Goal: Information Seeking & Learning: Check status

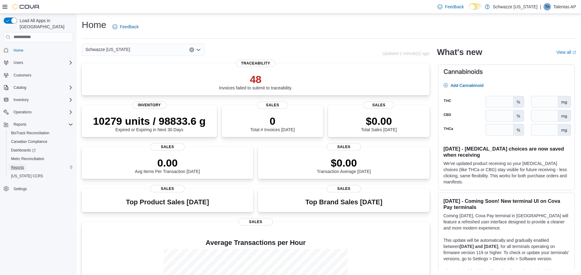
click at [19, 165] on span "Reports" at bounding box center [17, 167] width 13 height 5
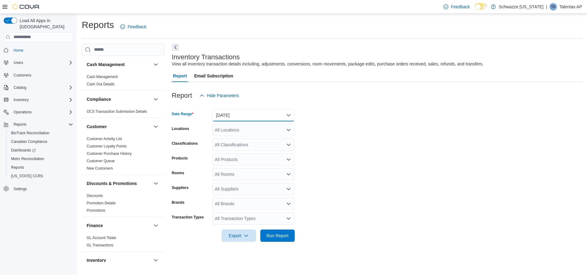
click at [251, 115] on button "Yesterday" at bounding box center [253, 115] width 82 height 12
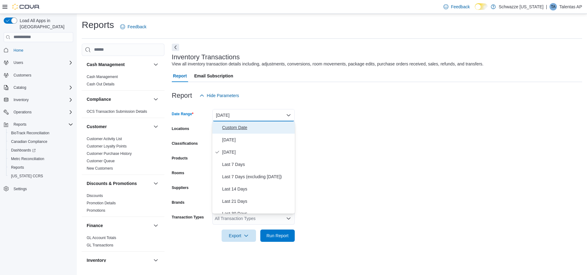
click at [224, 124] on span "Custom Date" at bounding box center [257, 127] width 70 height 7
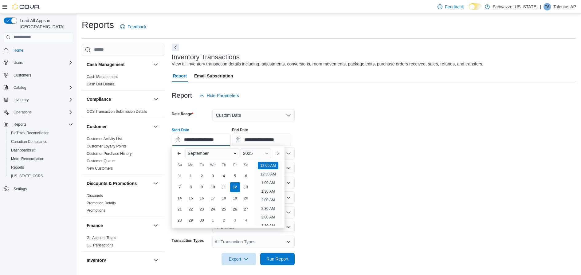
click at [191, 138] on input "**********" at bounding box center [201, 140] width 59 height 12
click at [188, 138] on input "**********" at bounding box center [201, 140] width 59 height 12
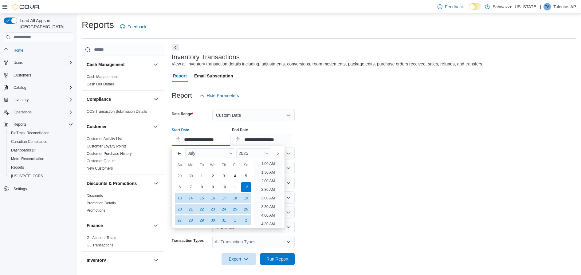
scroll to position [1, 0]
type input "**********"
click at [356, 151] on form "**********" at bounding box center [374, 184] width 404 height 164
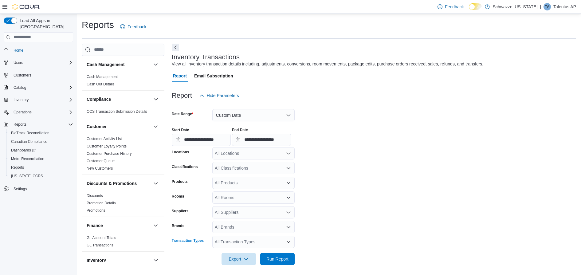
click at [283, 240] on div "All Transaction Types" at bounding box center [253, 242] width 82 height 12
click at [233, 212] on span "Po Receive" at bounding box center [253, 214] width 75 height 6
click at [270, 255] on span "Run Report" at bounding box center [277, 259] width 27 height 12
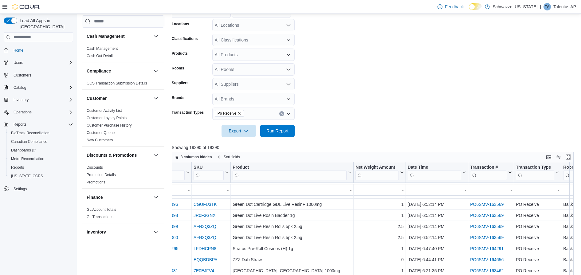
scroll to position [85, 114]
click at [483, 175] on input "search" at bounding box center [488, 175] width 37 height 10
paste input "**********"
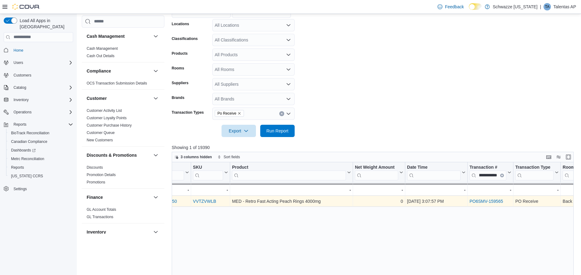
scroll to position [0, 0]
click at [488, 200] on link "PO6SMV-159565" at bounding box center [487, 201] width 34 height 5
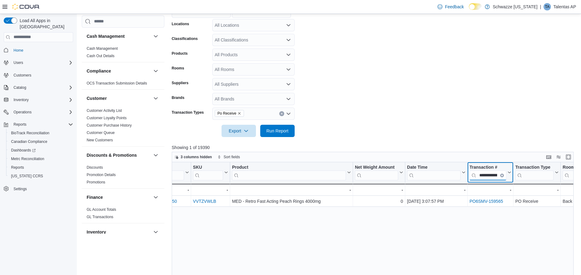
scroll to position [0, 15]
click at [499, 176] on input "**********" at bounding box center [488, 175] width 37 height 10
paste input "search"
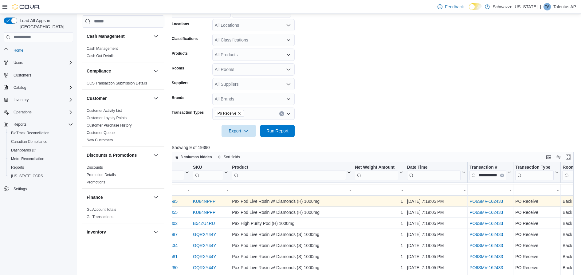
scroll to position [0, 0]
click at [489, 199] on div "PO6SMV-162433" at bounding box center [491, 201] width 42 height 7
click at [488, 200] on link "PO6SMV-162433" at bounding box center [487, 201] width 34 height 5
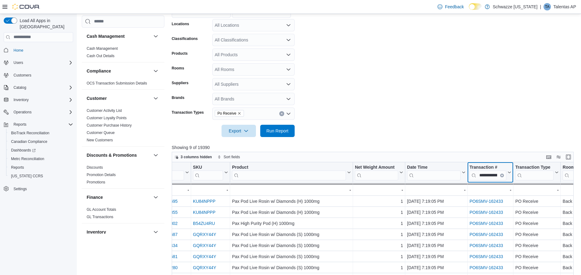
click at [499, 176] on input "**********" at bounding box center [488, 175] width 37 height 10
paste input "search"
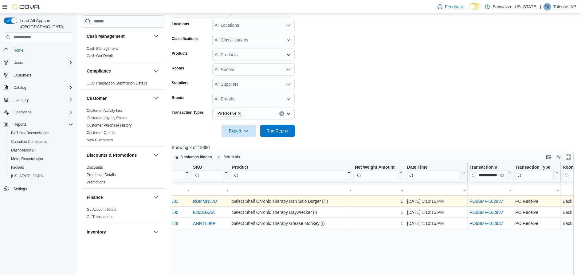
scroll to position [0, 0]
click at [488, 200] on link "PO6SMV-162937" at bounding box center [487, 201] width 34 height 5
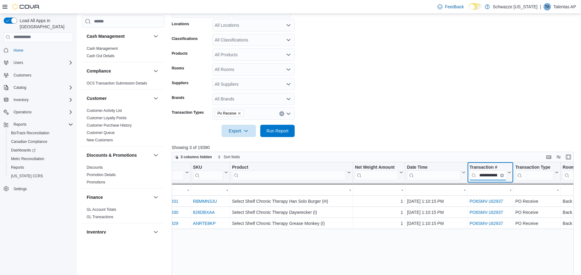
scroll to position [0, 15]
click at [499, 175] on input "**********" at bounding box center [488, 175] width 37 height 10
paste input "search"
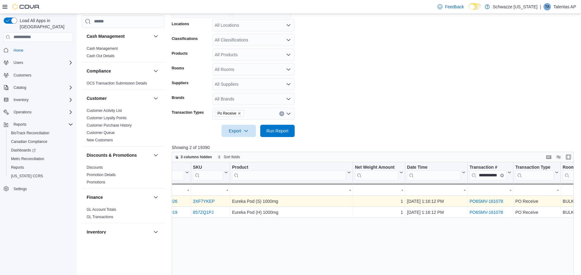
scroll to position [0, 0]
click at [490, 201] on link "PO6SMV-161078" at bounding box center [487, 201] width 34 height 5
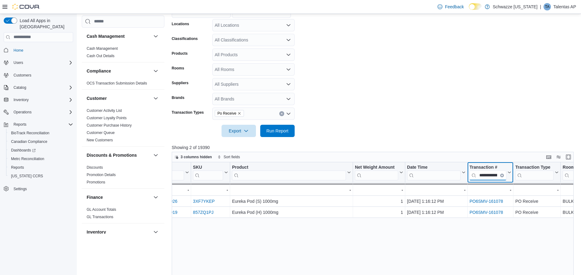
scroll to position [0, 15]
click at [498, 174] on input "**********" at bounding box center [488, 175] width 37 height 10
paste input "search"
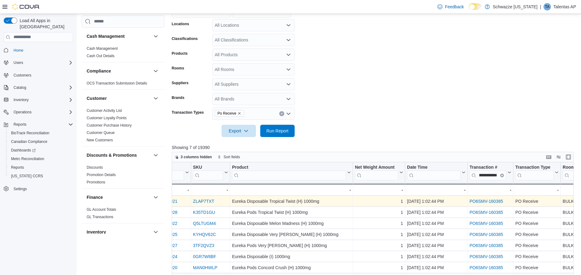
scroll to position [0, 0]
click at [487, 202] on link "PO6SMV-160385" at bounding box center [487, 201] width 34 height 5
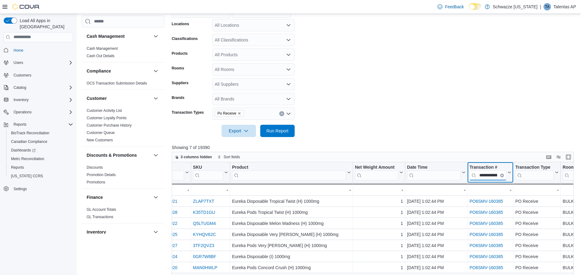
scroll to position [0, 15]
click at [497, 175] on input "**********" at bounding box center [488, 175] width 37 height 10
paste input "search"
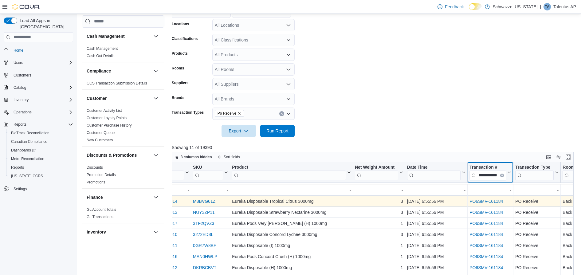
type input "**********"
click at [487, 199] on link "PO6SMV-161184" at bounding box center [487, 201] width 34 height 5
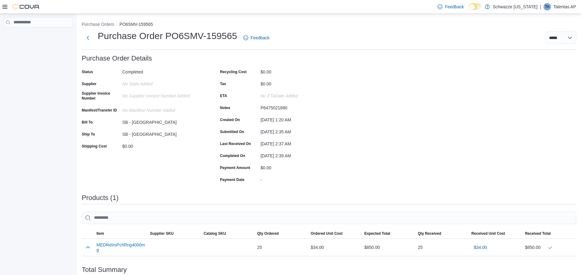
click at [274, 107] on div "P6475021880" at bounding box center [302, 106] width 82 height 7
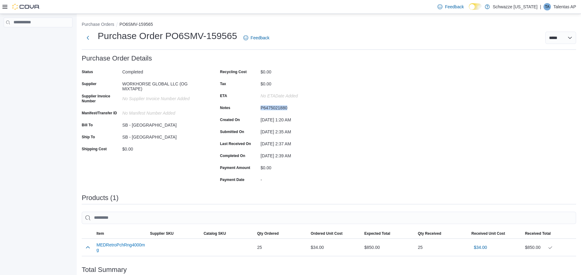
copy div "P6475021880"
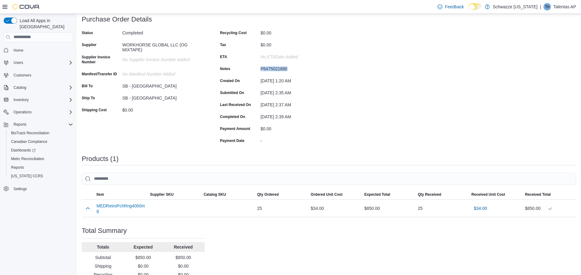
scroll to position [69, 0]
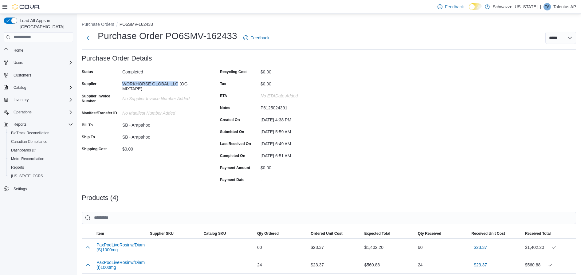
drag, startPoint x: 124, startPoint y: 82, endPoint x: 178, endPoint y: 85, distance: 54.5
click at [178, 85] on div "WORKHORSE GLOBAL LLC (OG MIXTAPE)" at bounding box center [163, 85] width 82 height 12
copy div "WORKHORSE GLOBAL LLC"
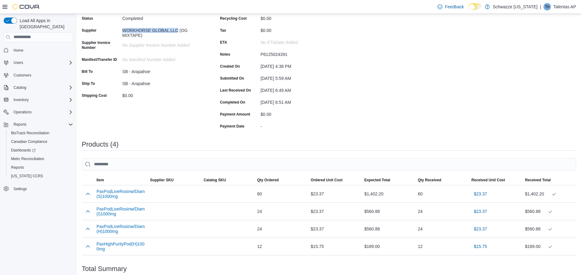
scroll to position [122, 0]
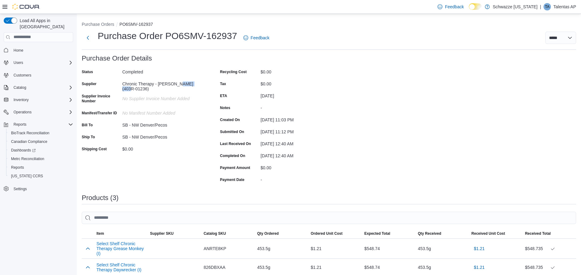
drag, startPoint x: 175, startPoint y: 83, endPoint x: 197, endPoint y: 84, distance: 22.5
click at [197, 84] on div "Chronic Therapy - [PERSON_NAME] (403R-01236)" at bounding box center [163, 85] width 82 height 12
drag, startPoint x: 197, startPoint y: 84, endPoint x: 172, endPoint y: 83, distance: 25.5
click at [172, 83] on div "Chronic Therapy - Cortez (403R-01236)" at bounding box center [163, 85] width 82 height 12
drag, startPoint x: 172, startPoint y: 83, endPoint x: 199, endPoint y: 81, distance: 26.8
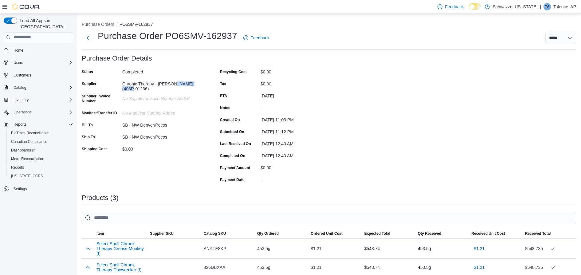
click at [199, 81] on div "Chronic Therapy - Cortez (403R-01236)" at bounding box center [163, 85] width 82 height 12
copy div "(403R-01236)"
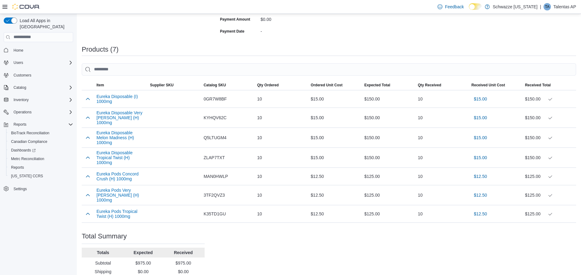
scroll to position [177, 0]
